Goal: Information Seeking & Learning: Find contact information

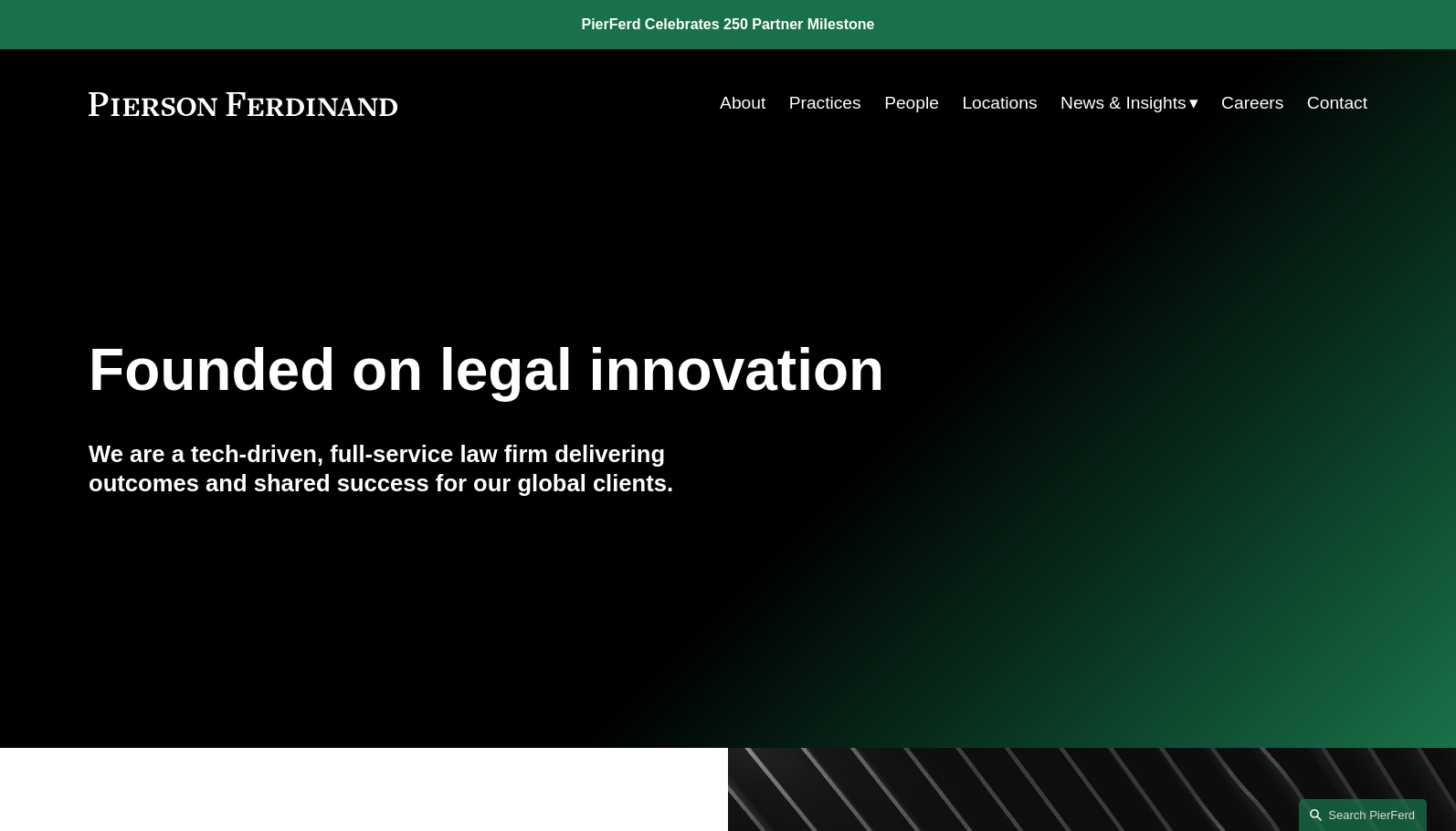
click at [709, 100] on div "About Practices People Locations News & Insights News Insights Blogs Careers Co…" at bounding box center [901, 103] width 935 height 35
click at [736, 99] on link "About" at bounding box center [743, 103] width 45 height 35
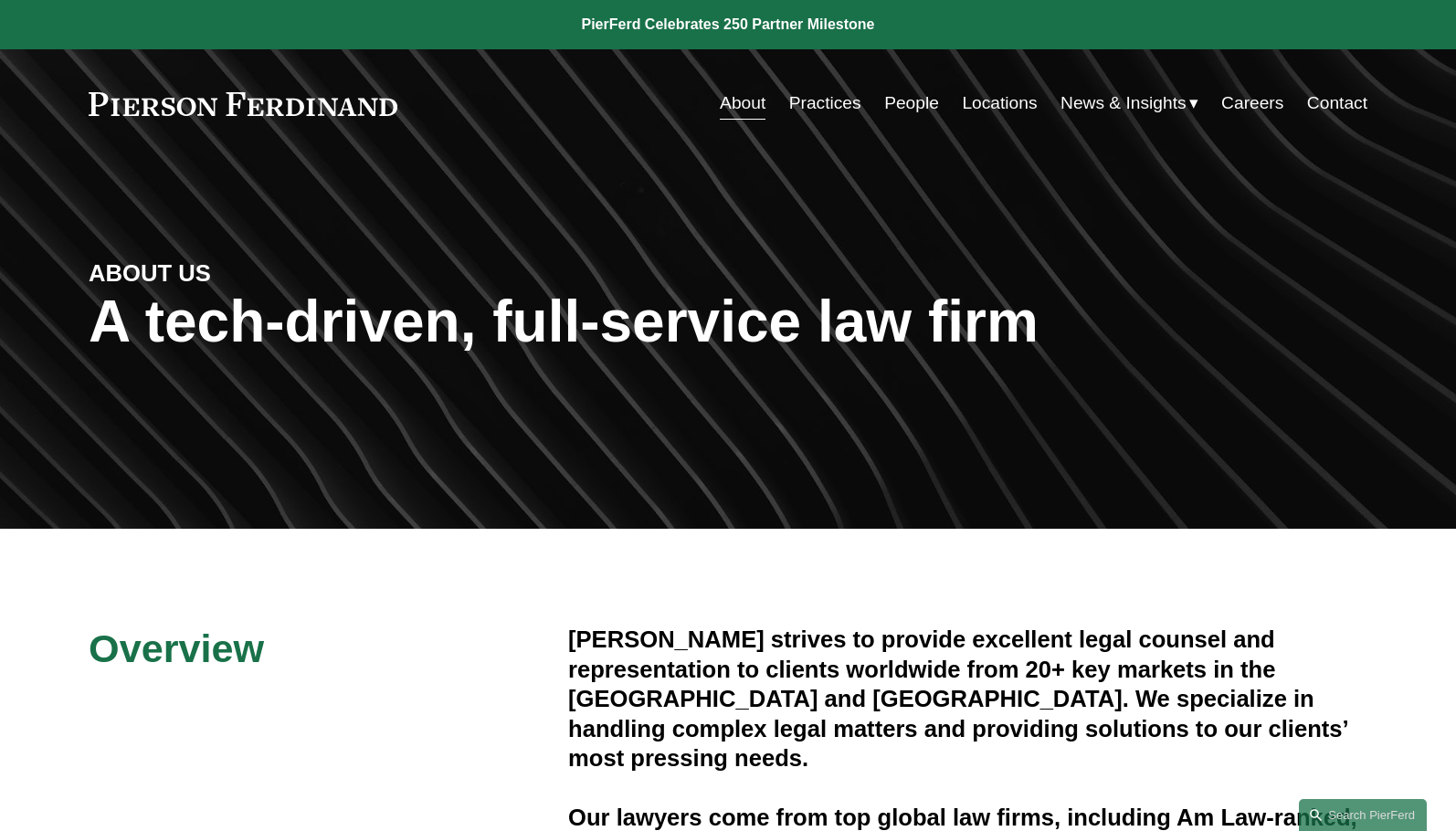
click at [819, 100] on link "Practices" at bounding box center [825, 103] width 73 height 35
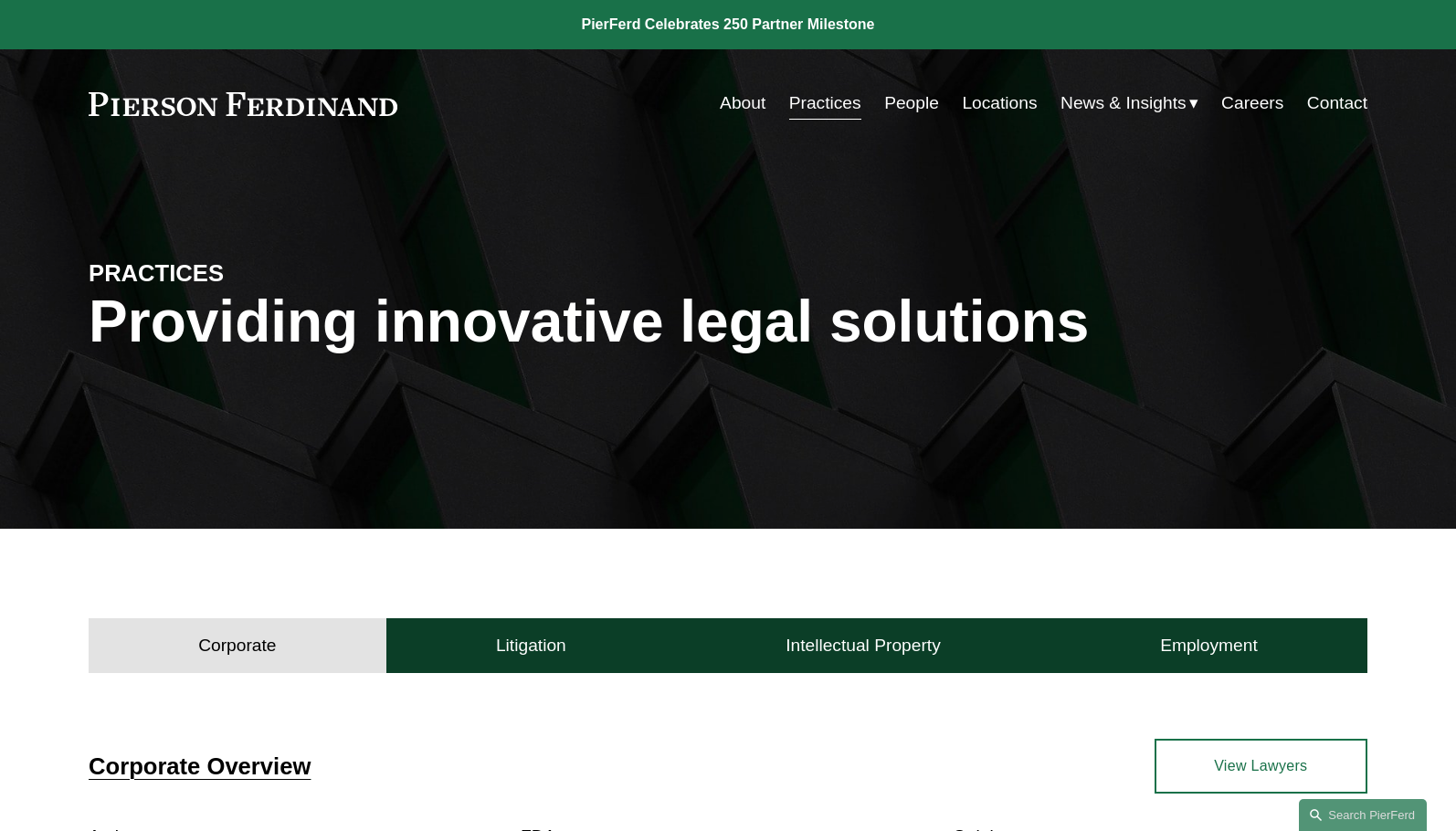
click at [905, 98] on link "People" at bounding box center [912, 103] width 55 height 35
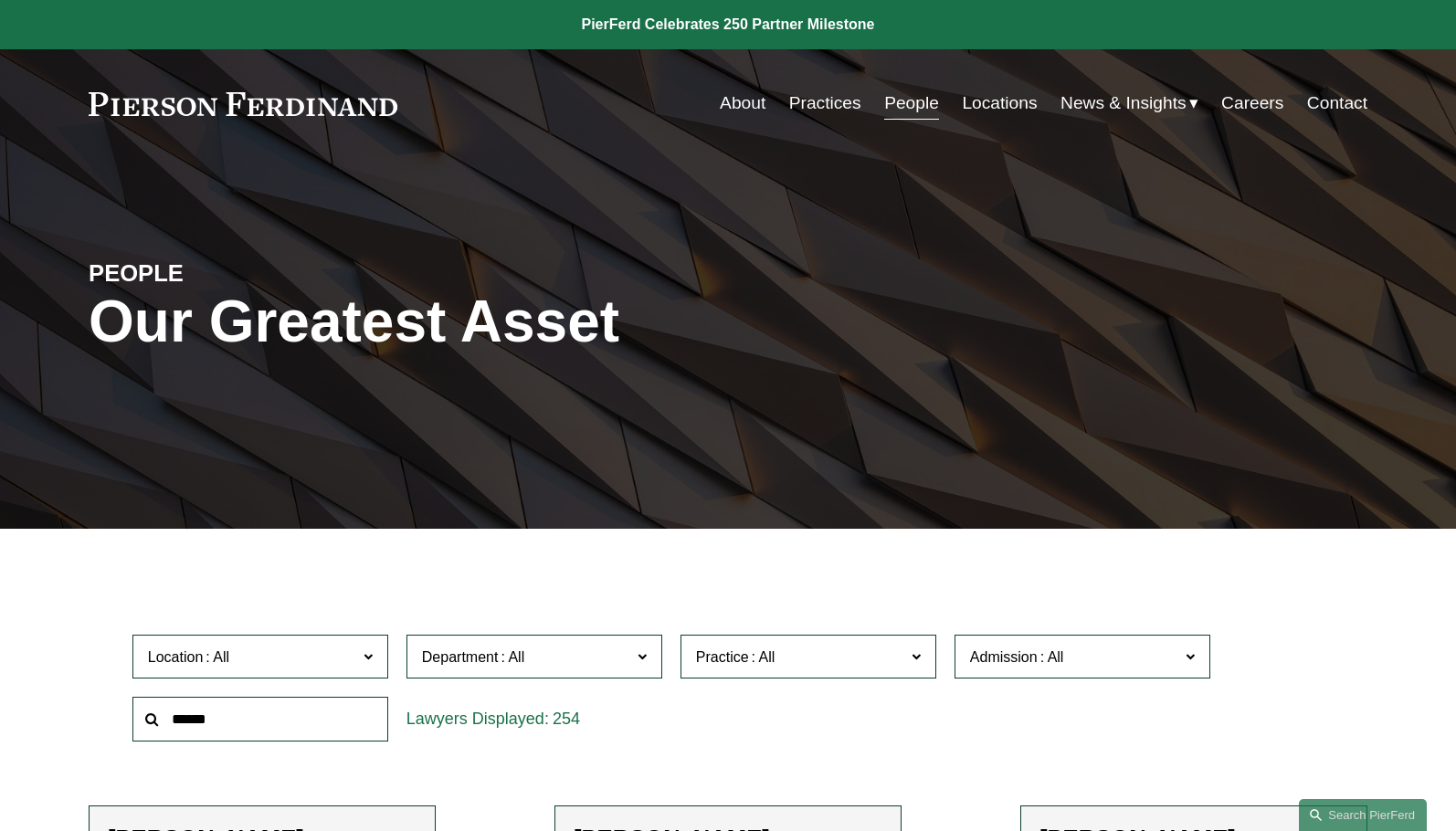
click at [227, 704] on input "text" at bounding box center [260, 719] width 256 height 44
type input "****"
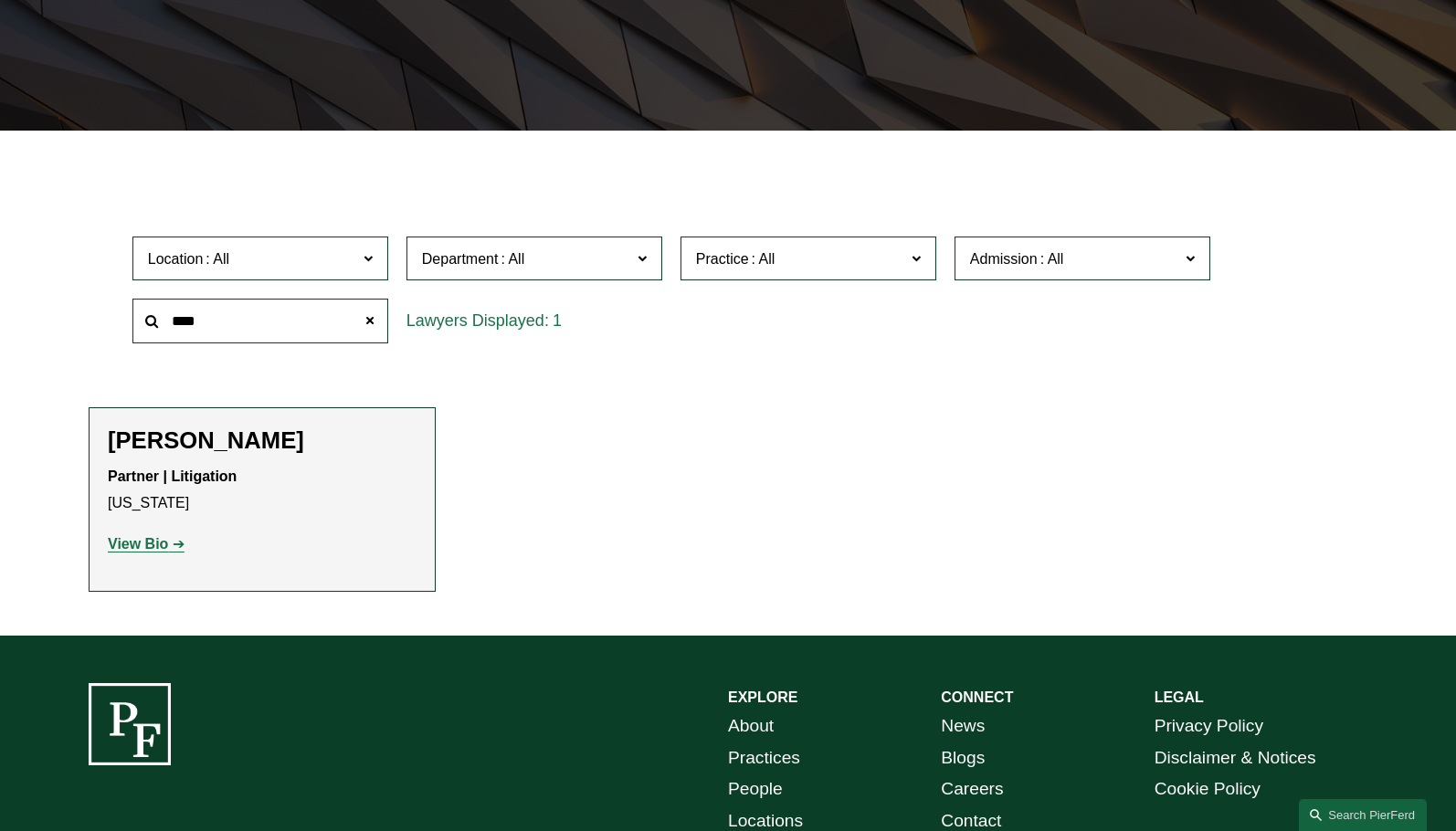
scroll to position [406, 0]
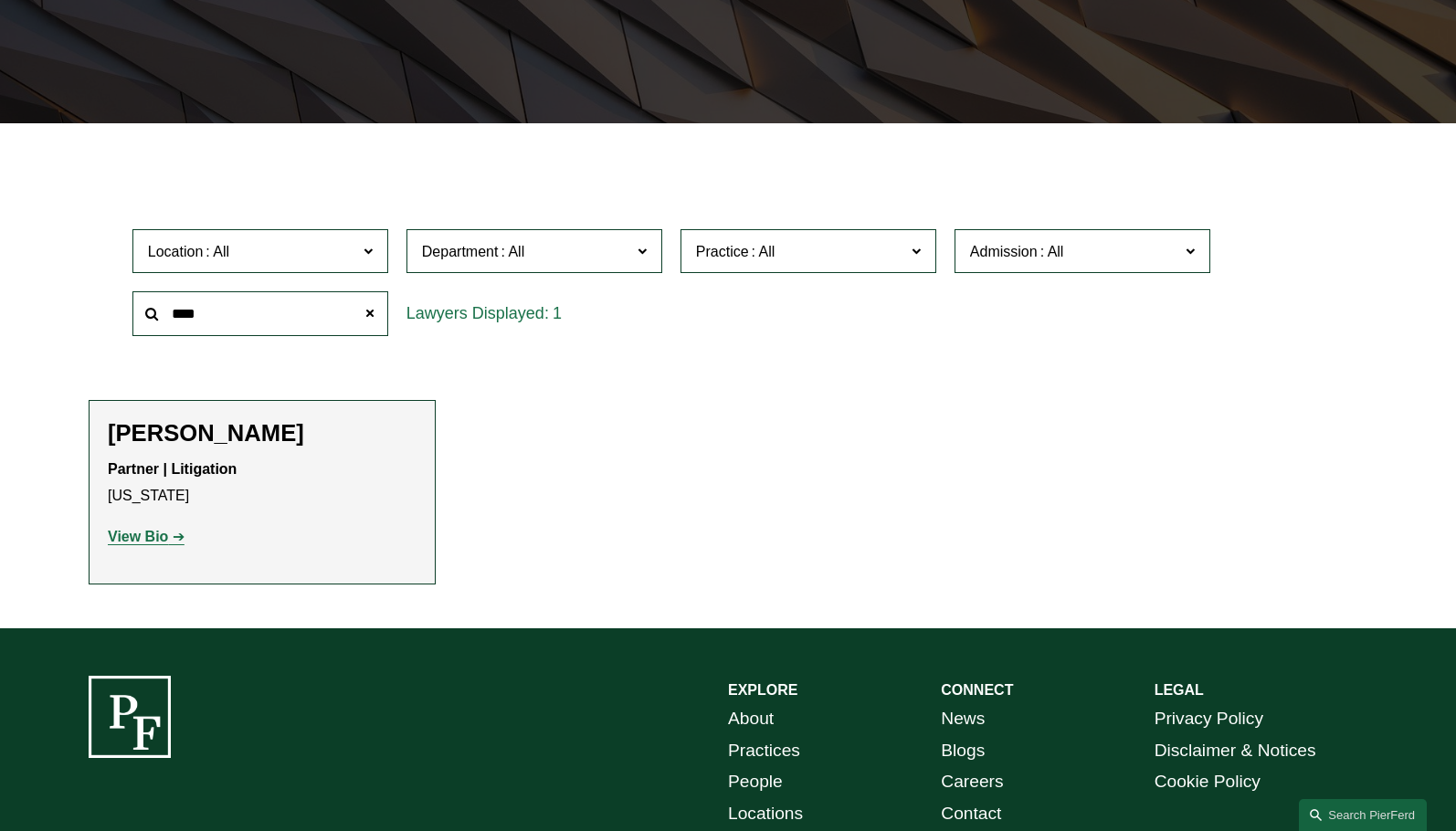
click at [216, 442] on h2 "[PERSON_NAME]" at bounding box center [261, 433] width 308 height 28
click at [163, 541] on strong "View Bio" at bounding box center [137, 536] width 60 height 15
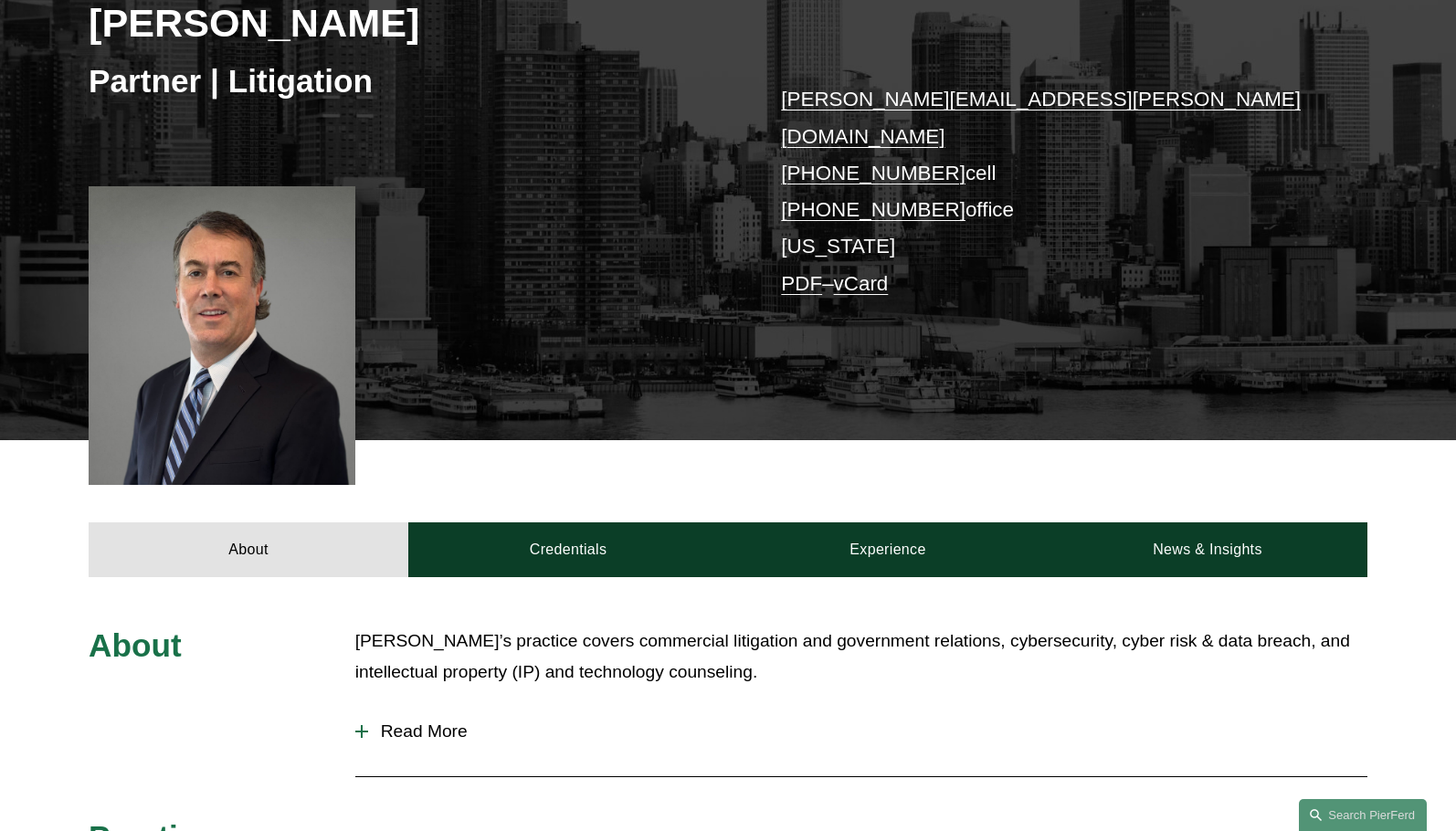
scroll to position [541, 0]
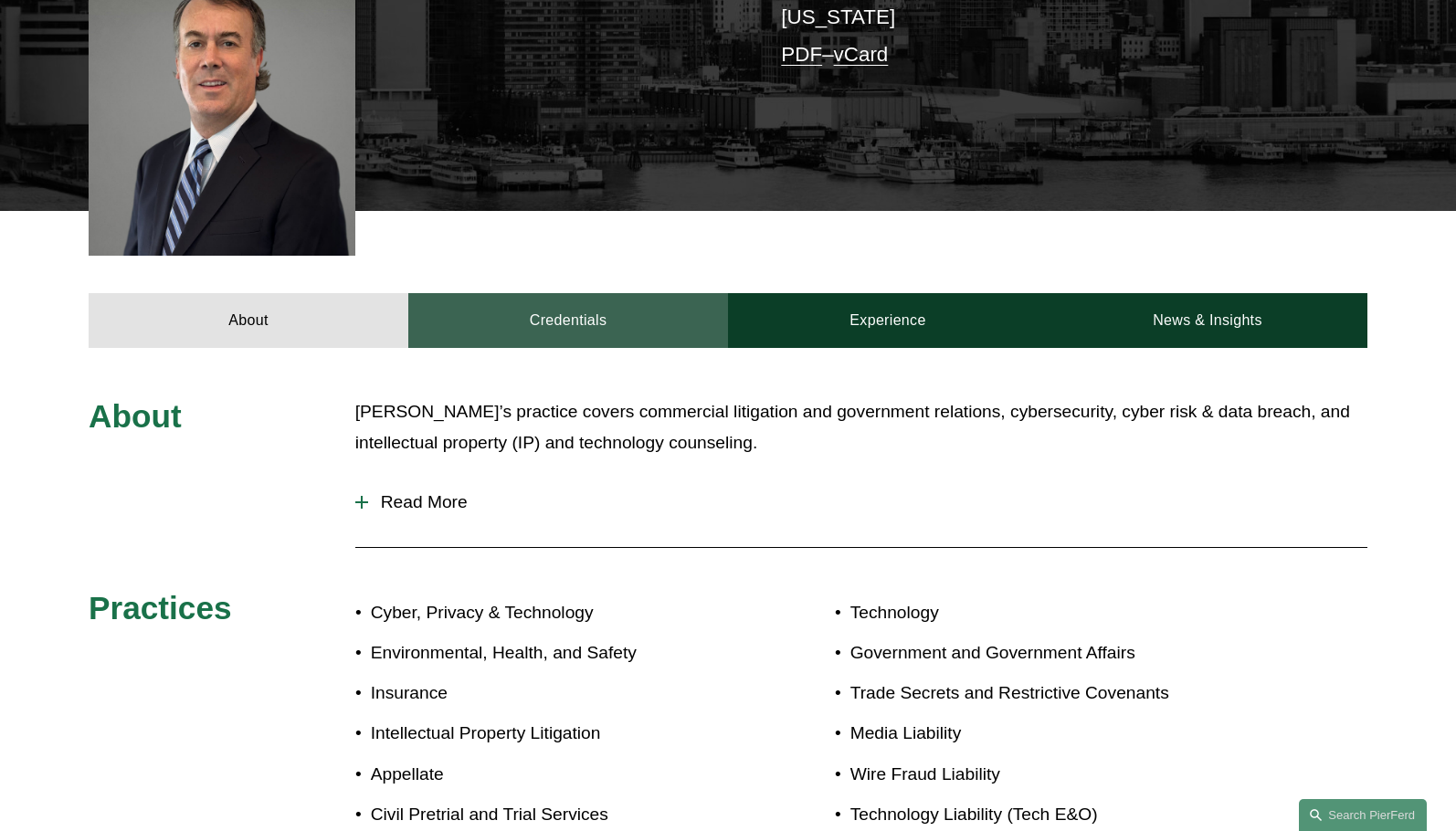
click at [523, 293] on link "Credentials" at bounding box center [568, 320] width 320 height 55
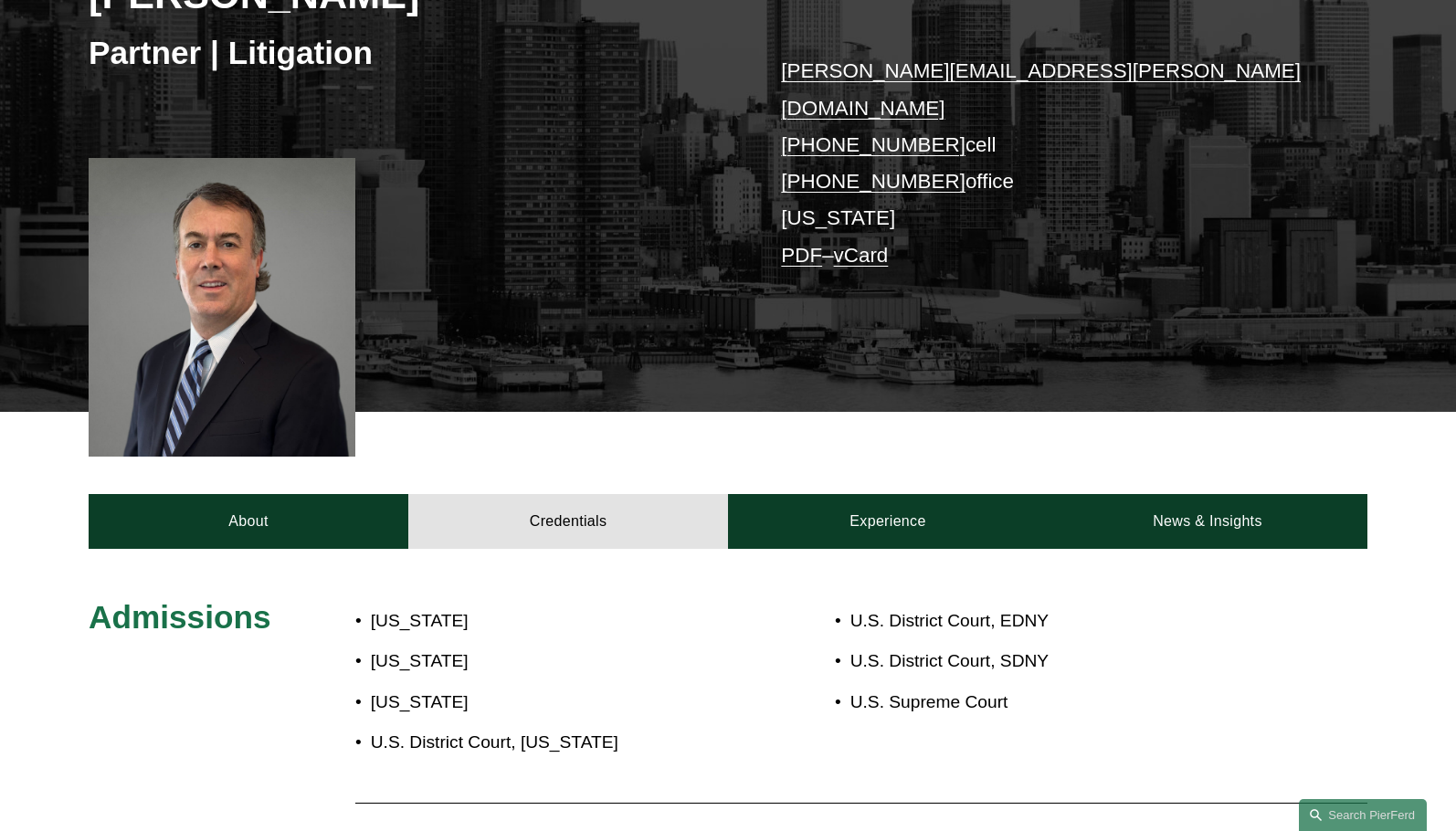
scroll to position [335, 0]
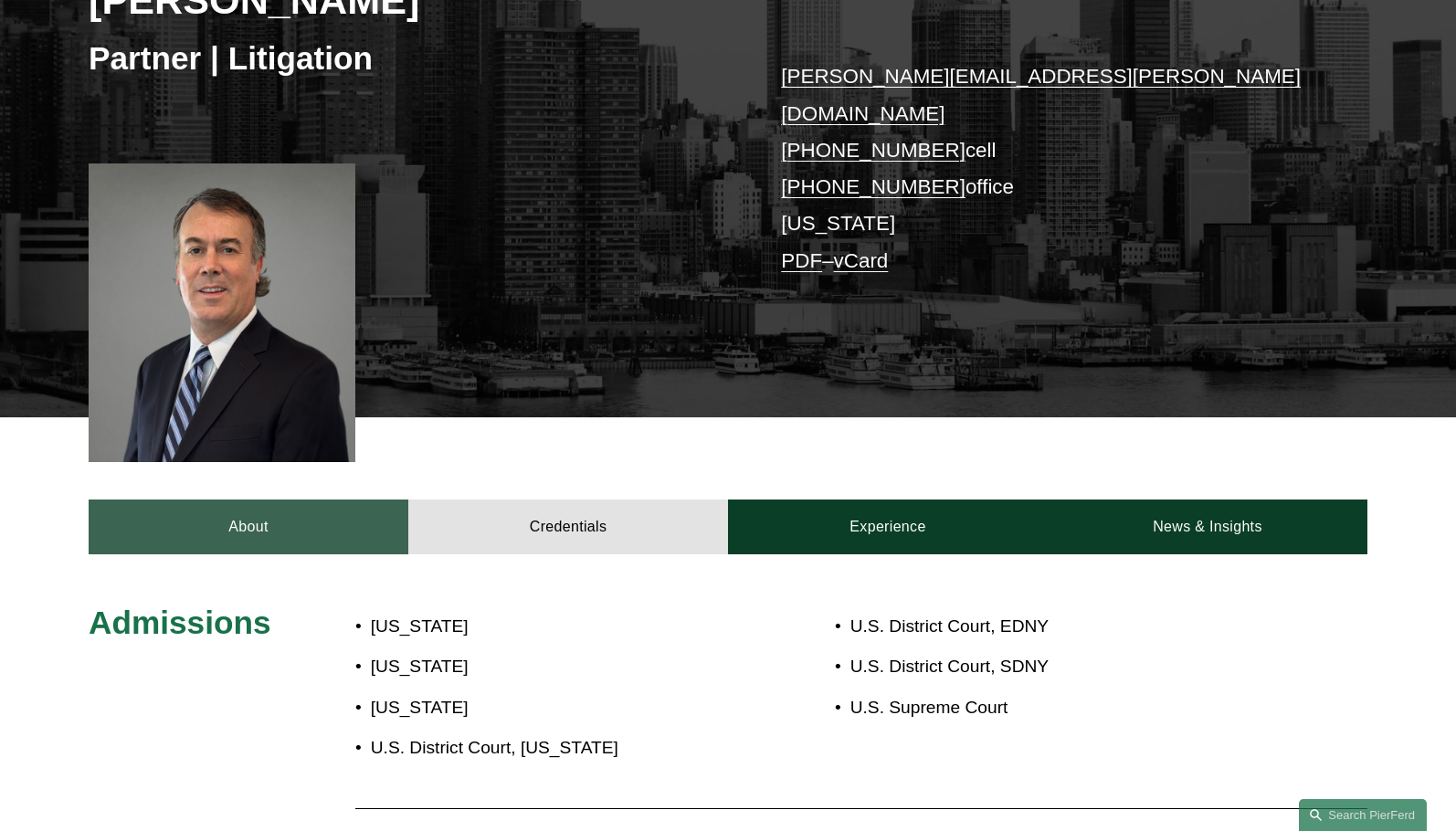
click at [273, 500] on link "About" at bounding box center [248, 527] width 320 height 55
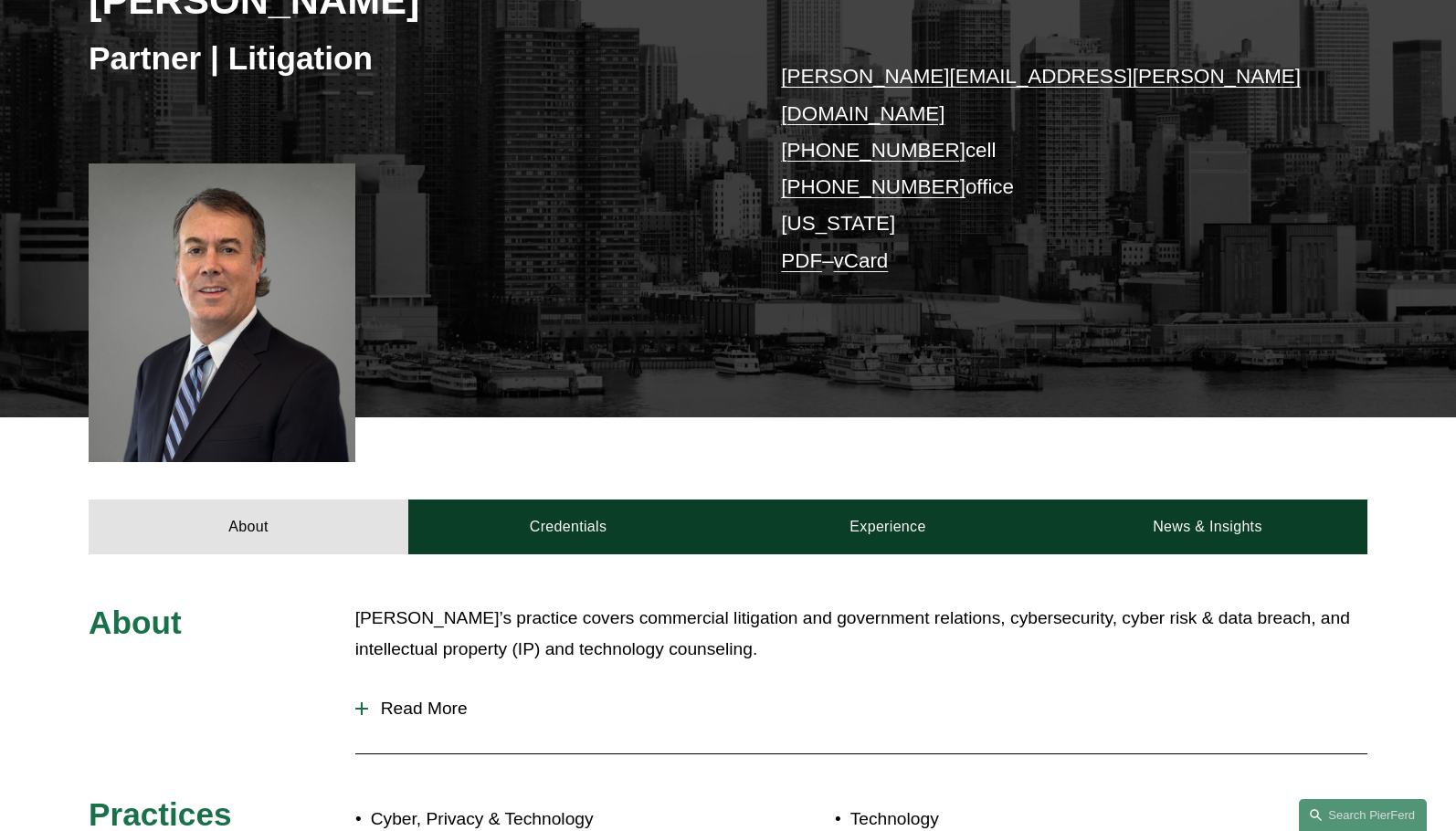
click at [391, 711] on div "Read More Commercial Litigation and Government Affairs Tony’s litigation practi…" at bounding box center [861, 712] width 1012 height 55
click at [413, 699] on span "Read More" at bounding box center [868, 708] width 1000 height 20
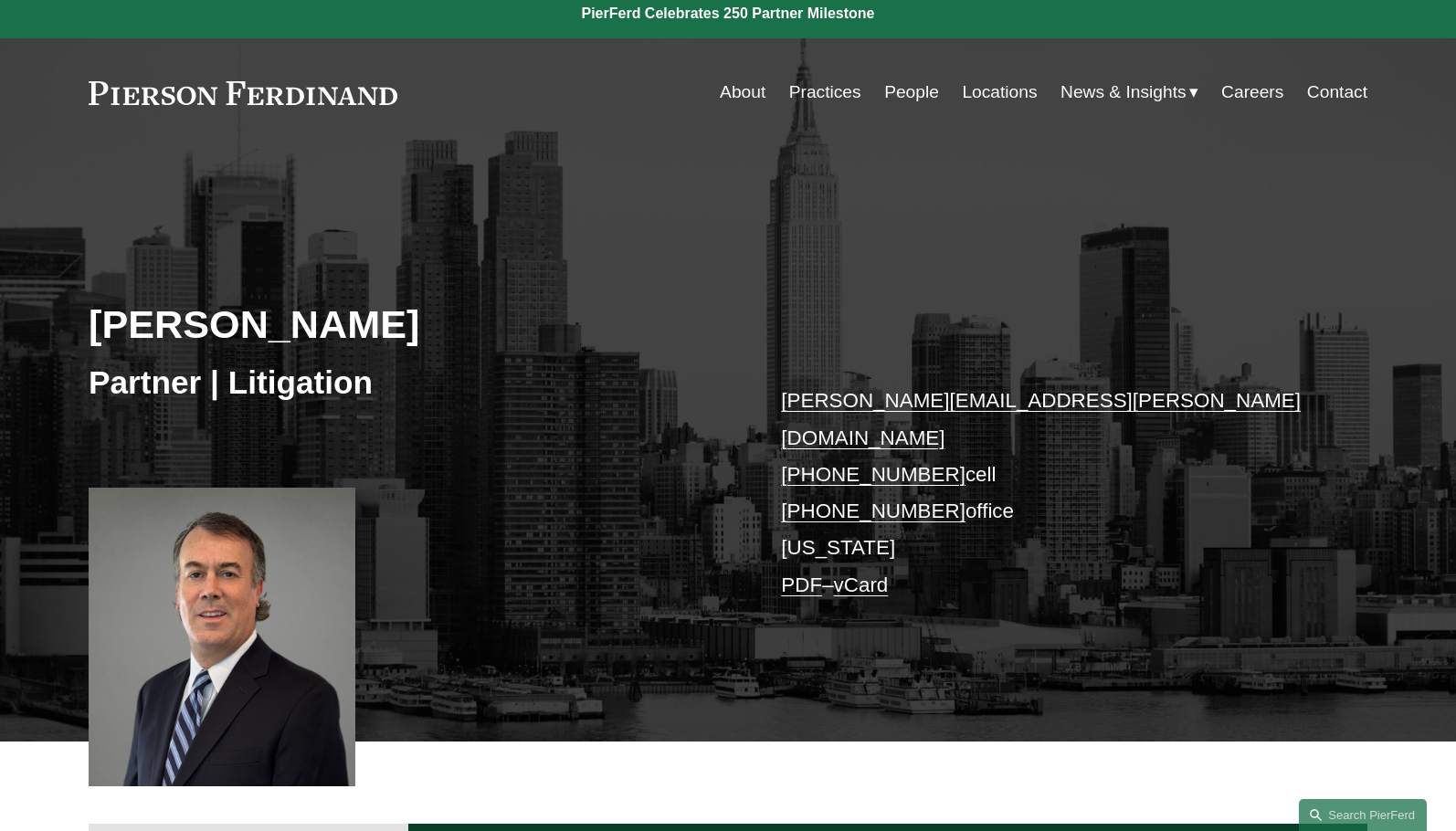
scroll to position [0, 0]
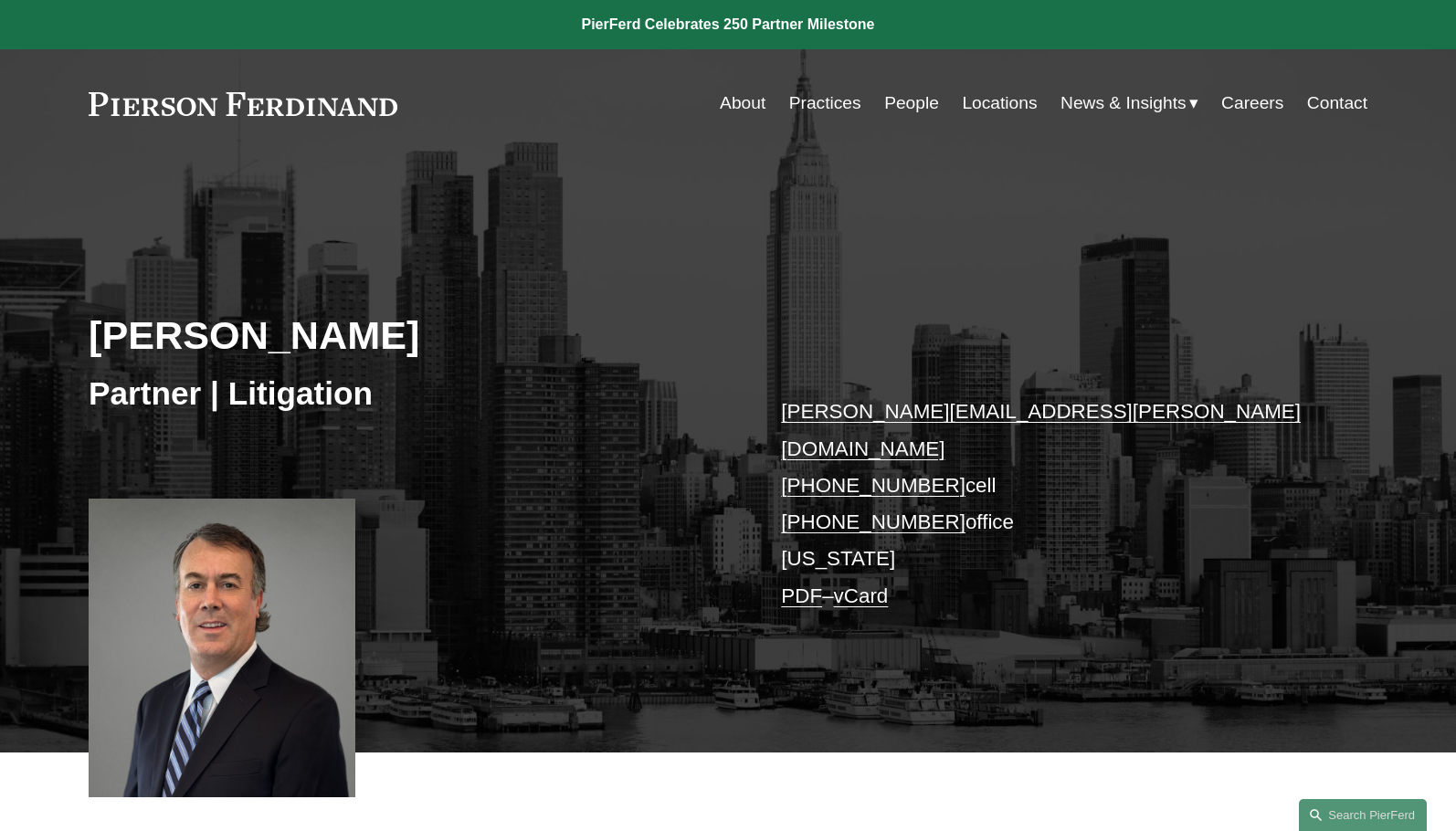
click at [826, 105] on link "Practices" at bounding box center [825, 103] width 73 height 35
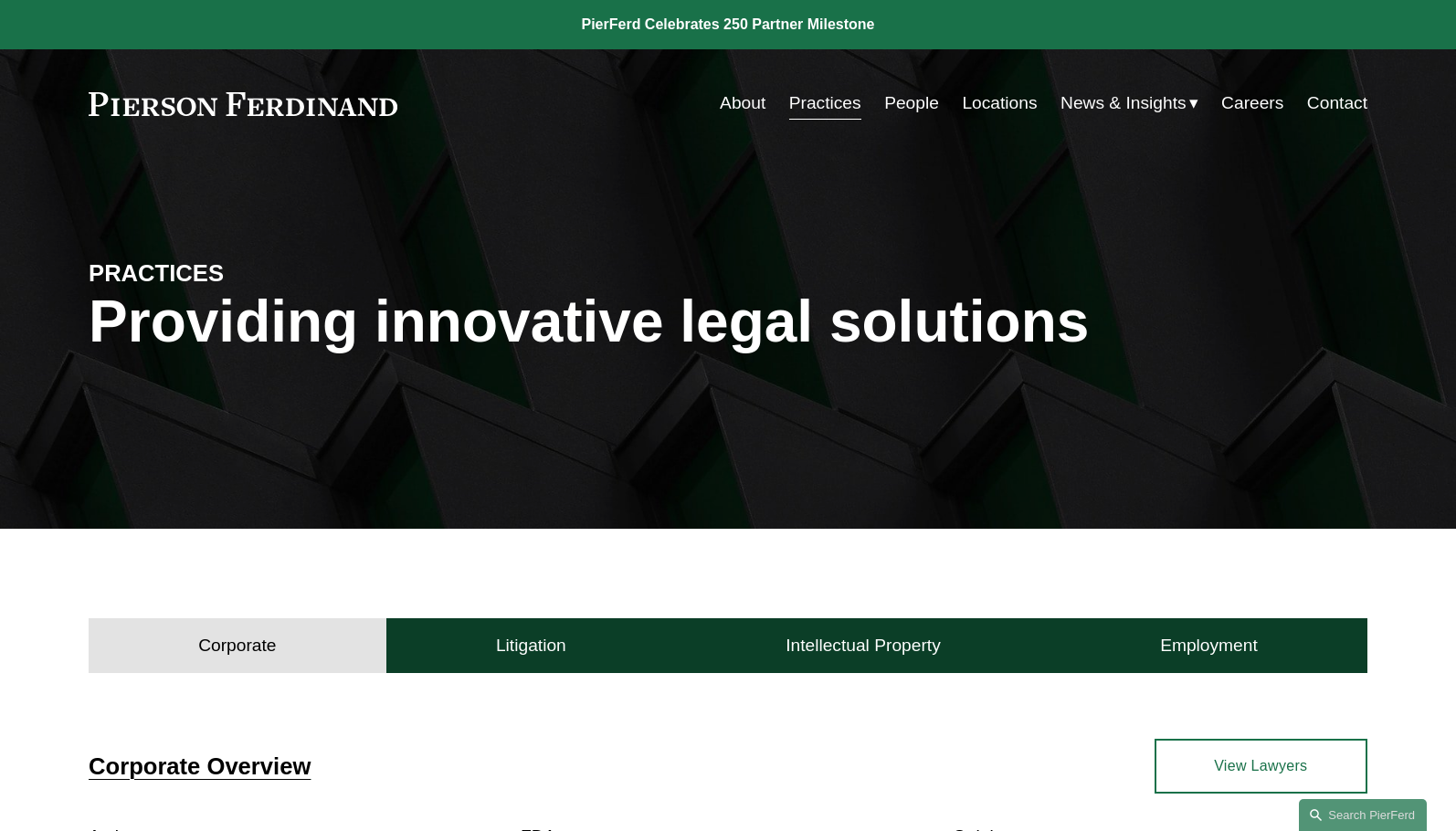
click at [904, 88] on link "People" at bounding box center [912, 103] width 55 height 35
